Goal: Task Accomplishment & Management: Manage account settings

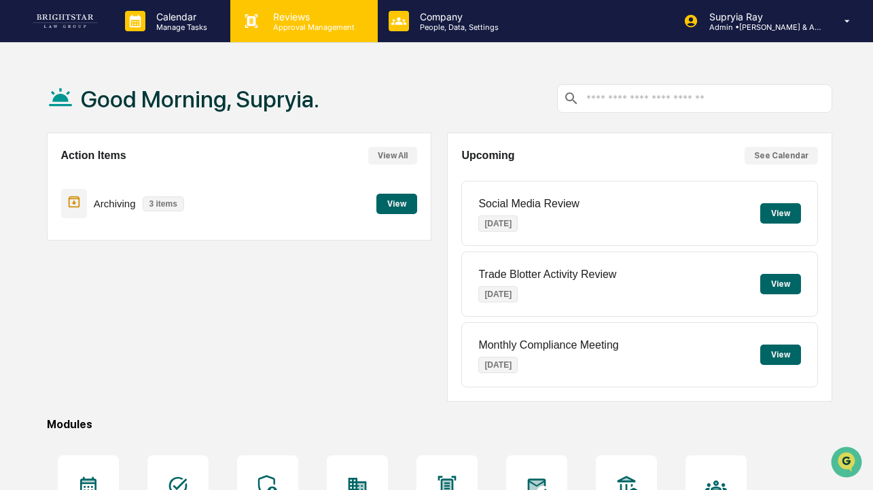
click at [306, 26] on p "Approval Management" at bounding box center [311, 27] width 99 height 10
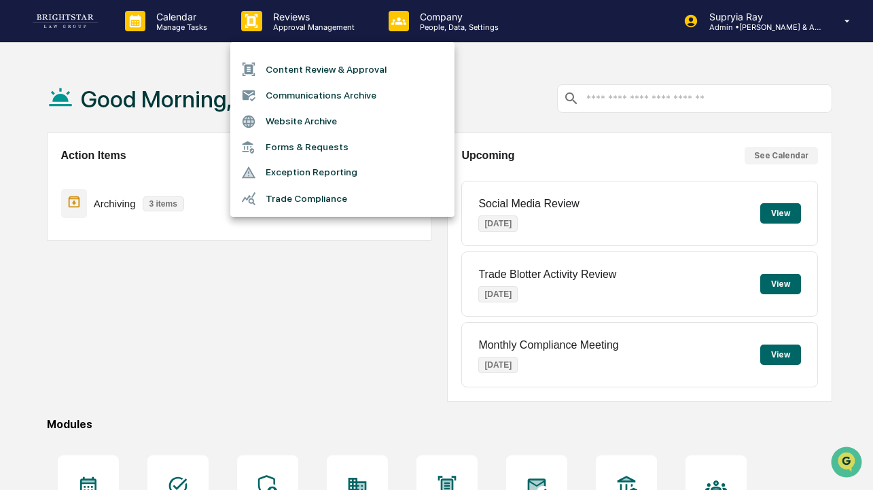
click at [753, 18] on div at bounding box center [436, 245] width 873 height 490
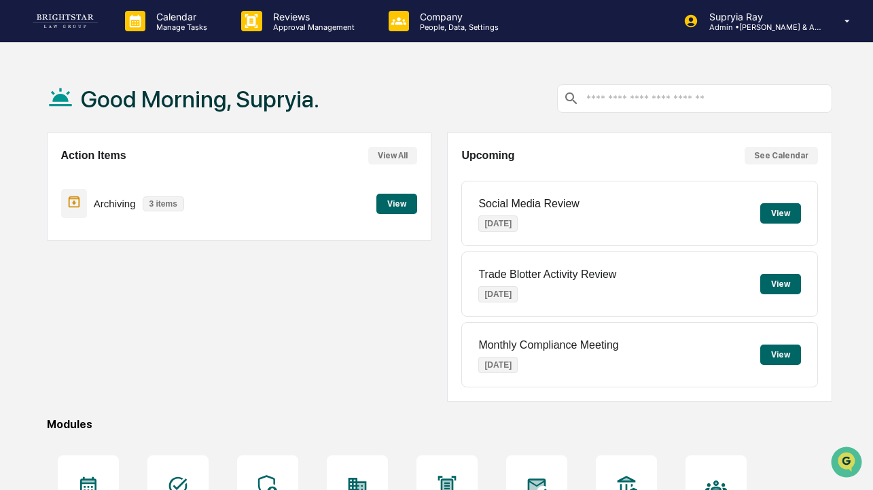
click at [753, 18] on p "Supryia Ray" at bounding box center [761, 17] width 126 height 12
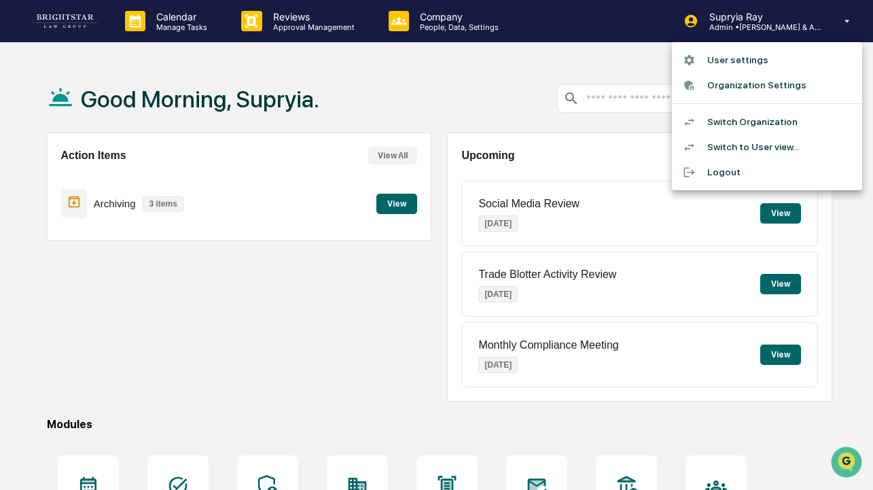
click at [743, 147] on li "Switch to User view..." at bounding box center [767, 147] width 190 height 25
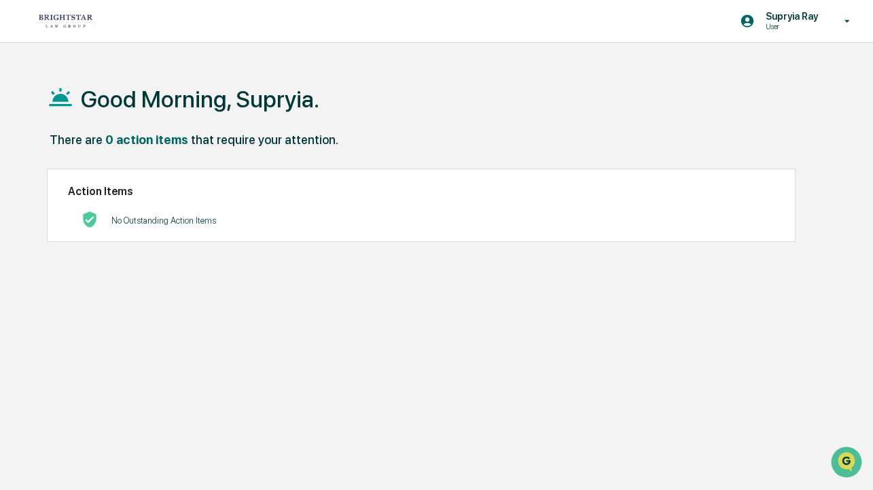
click at [301, 38] on div "Supryia Ray User" at bounding box center [436, 21] width 873 height 43
click at [813, 17] on p "Supryia Ray" at bounding box center [790, 16] width 70 height 11
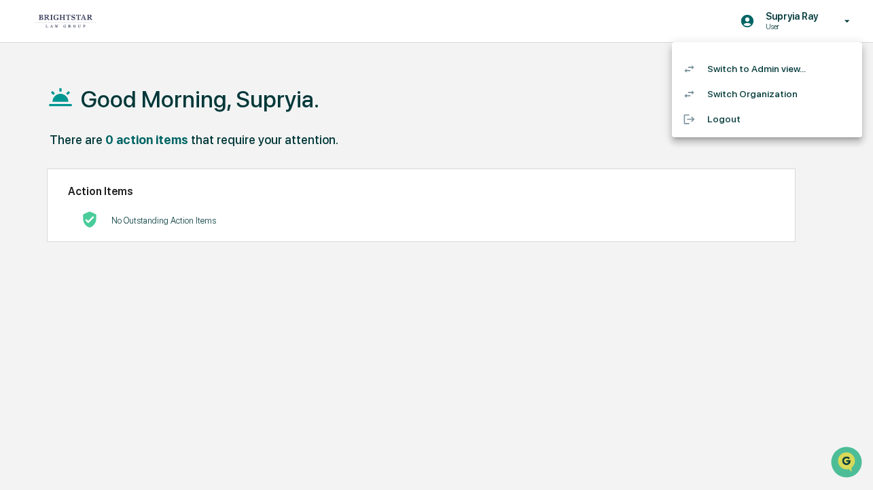
click at [771, 65] on li "Switch to Admin view..." at bounding box center [767, 68] width 190 height 25
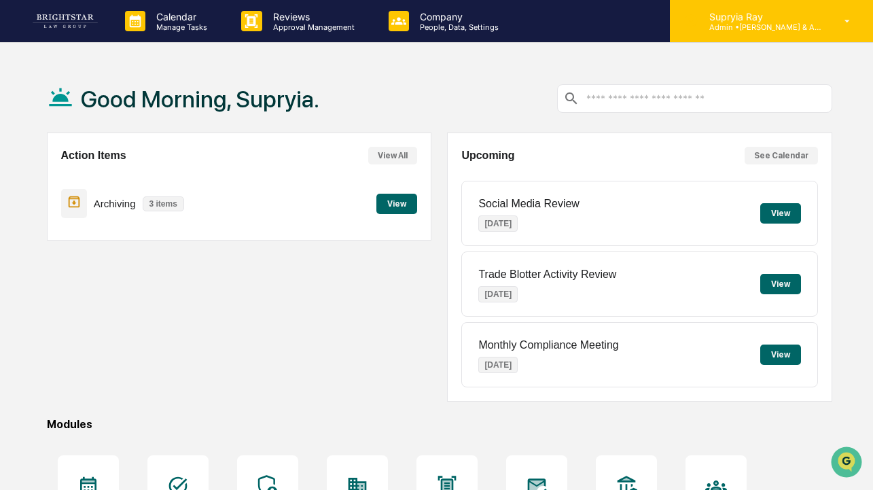
click at [732, 17] on p "Supryia Ray" at bounding box center [761, 17] width 126 height 12
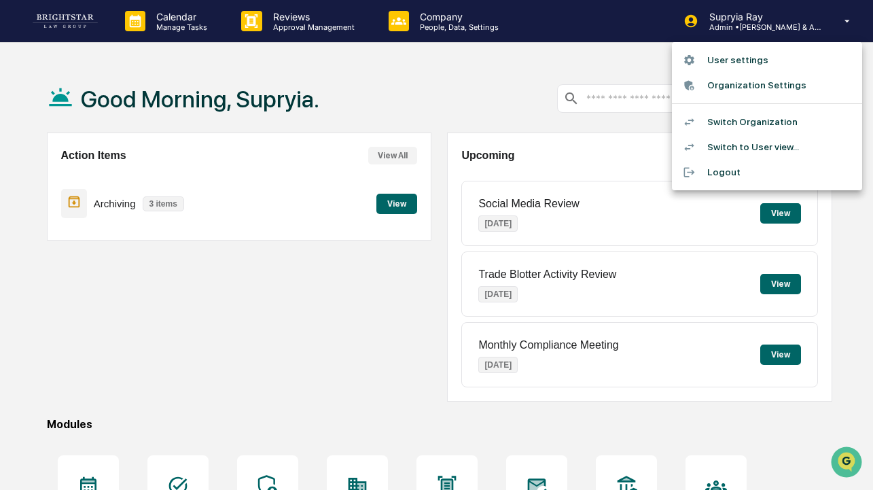
click at [721, 124] on li "Switch Organization" at bounding box center [767, 121] width 190 height 25
